Goal: Find specific page/section: Find specific page/section

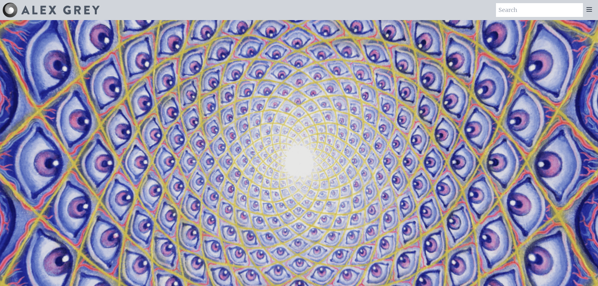
click at [592, 8] on icon at bounding box center [589, 10] width 5 height 4
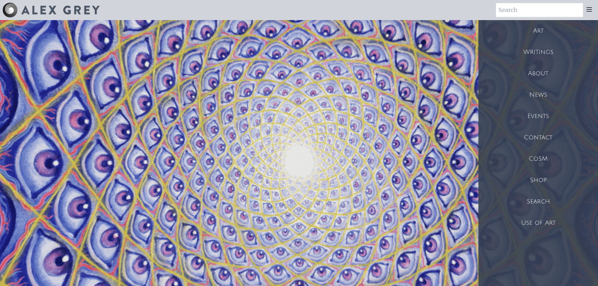
click at [536, 29] on div "Art" at bounding box center [539, 30] width 120 height 21
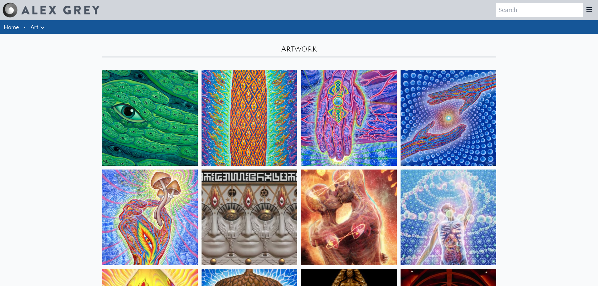
scroll to position [911, 0]
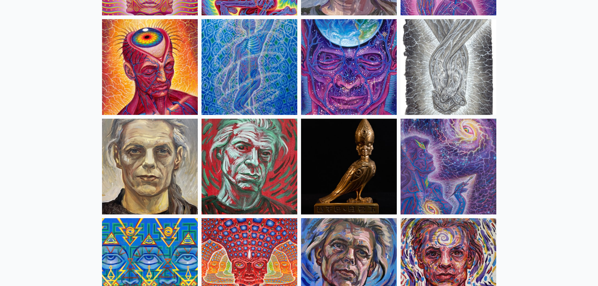
drag, startPoint x: 517, startPoint y: 189, endPoint x: 514, endPoint y: 206, distance: 17.2
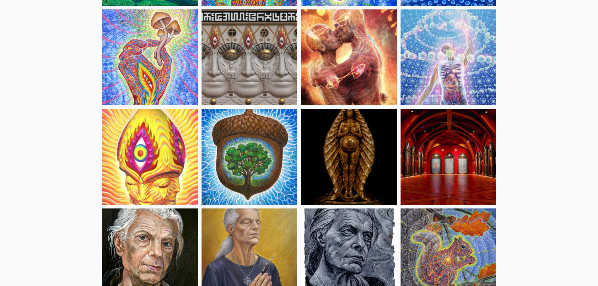
scroll to position [0, 0]
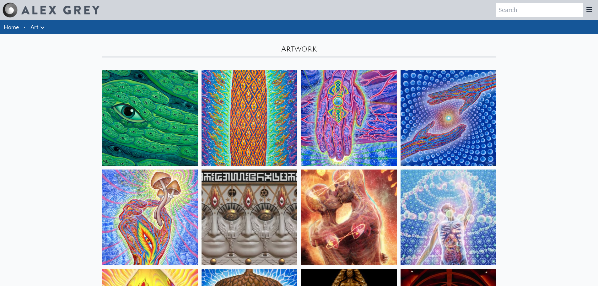
drag, startPoint x: 557, startPoint y: 112, endPoint x: 561, endPoint y: 48, distance: 64.2
click at [586, 13] on icon at bounding box center [590, 10] width 8 height 8
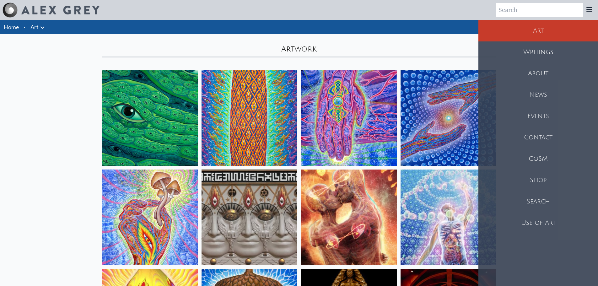
click at [546, 177] on div "Shop" at bounding box center [539, 180] width 120 height 21
